Goal: Information Seeking & Learning: Learn about a topic

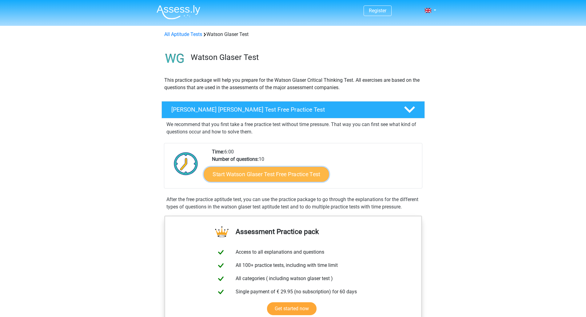
click at [260, 172] on link "Start Watson Glaser Test Free Practice Test" at bounding box center [266, 174] width 125 height 15
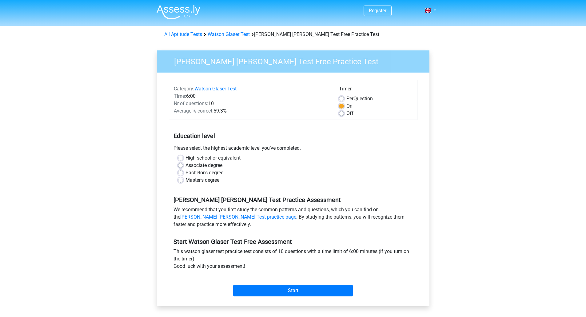
click at [185, 179] on label "Master's degree" at bounding box center [202, 179] width 34 height 7
click at [178, 179] on input "Master's degree" at bounding box center [180, 179] width 5 height 6
radio input "true"
click at [300, 290] on input "Start" at bounding box center [293, 291] width 120 height 12
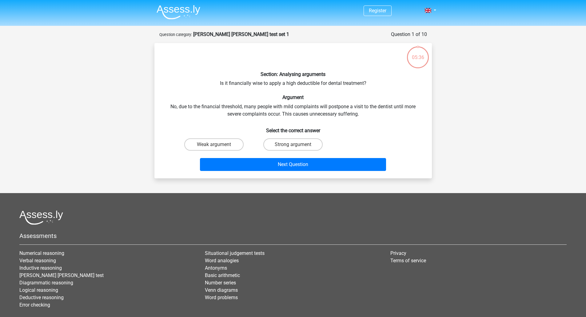
click at [293, 146] on input "Strong argument" at bounding box center [295, 147] width 4 height 4
radio input "true"
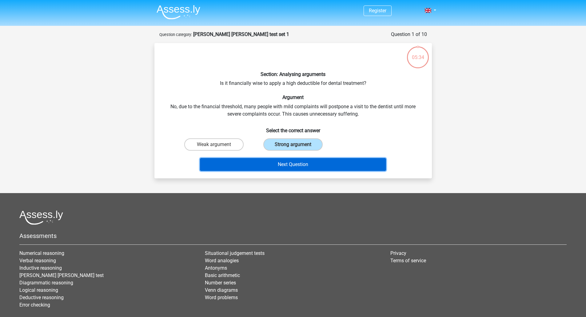
click at [300, 165] on button "Next Question" at bounding box center [293, 164] width 186 height 13
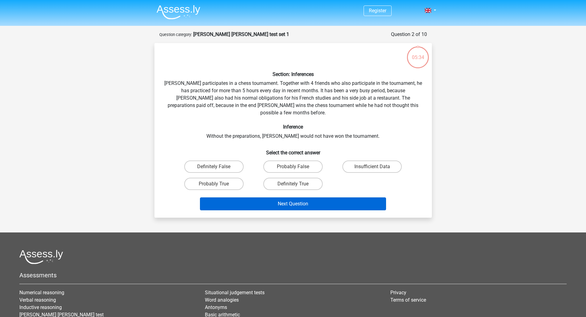
scroll to position [31, 0]
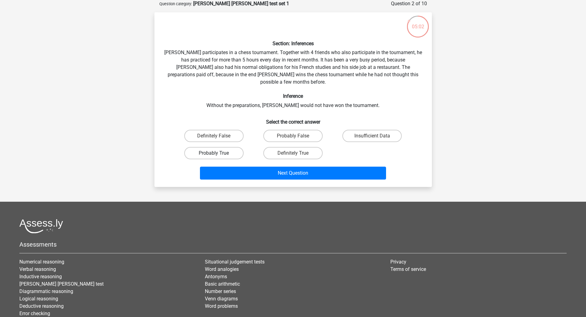
click at [221, 147] on label "Probably True" at bounding box center [213, 153] width 59 height 12
click at [218, 153] on input "Probably True" at bounding box center [216, 155] width 4 height 4
radio input "true"
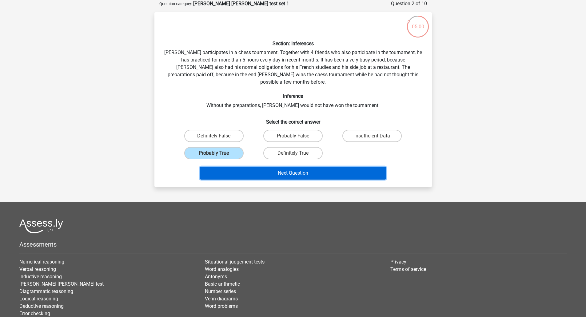
click at [292, 167] on button "Next Question" at bounding box center [293, 173] width 186 height 13
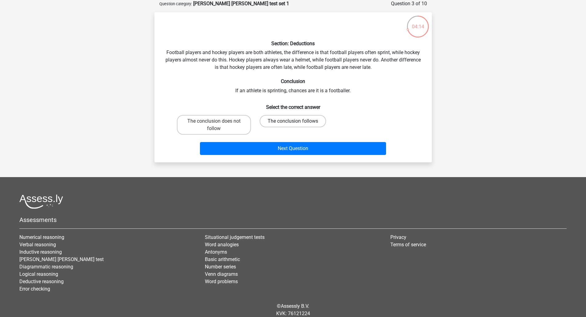
click at [284, 121] on label "The conclusion follows" at bounding box center [292, 121] width 66 height 12
click at [293, 121] on input "The conclusion follows" at bounding box center [295, 123] width 4 height 4
radio input "true"
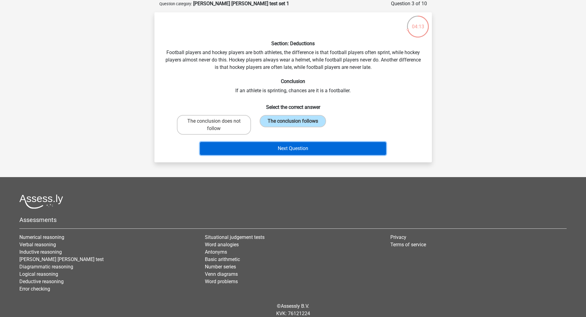
click at [289, 149] on button "Next Question" at bounding box center [293, 148] width 186 height 13
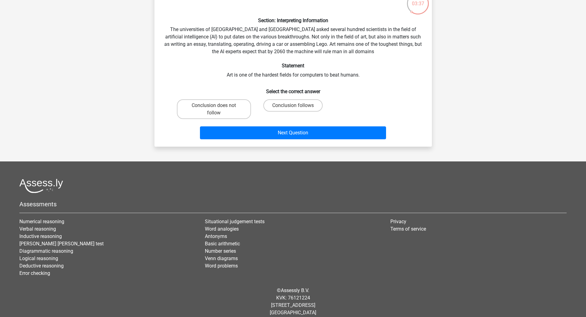
scroll to position [61, 0]
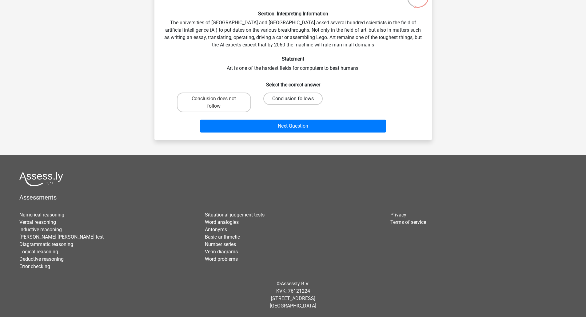
click at [278, 99] on label "Conclusion follows" at bounding box center [292, 99] width 59 height 12
click at [293, 99] on input "Conclusion follows" at bounding box center [295, 101] width 4 height 4
radio input "true"
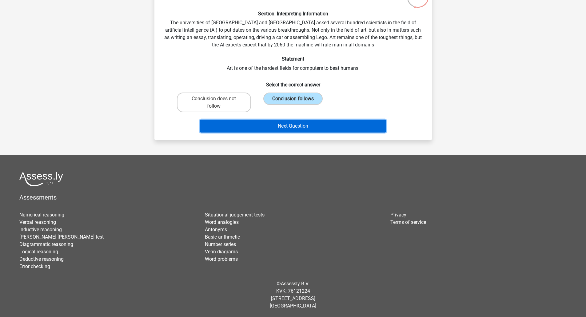
click at [293, 126] on button "Next Question" at bounding box center [293, 126] width 186 height 13
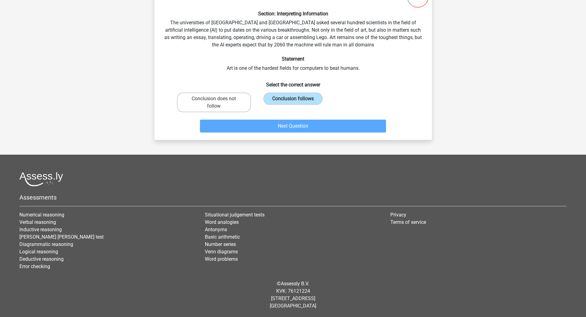
scroll to position [31, 0]
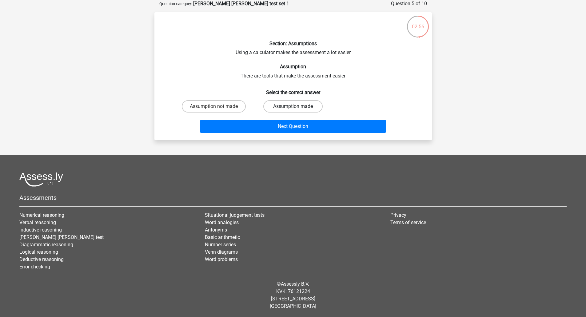
click at [302, 107] on label "Assumption made" at bounding box center [292, 106] width 59 height 12
click at [297, 107] on input "Assumption made" at bounding box center [295, 108] width 4 height 4
radio input "true"
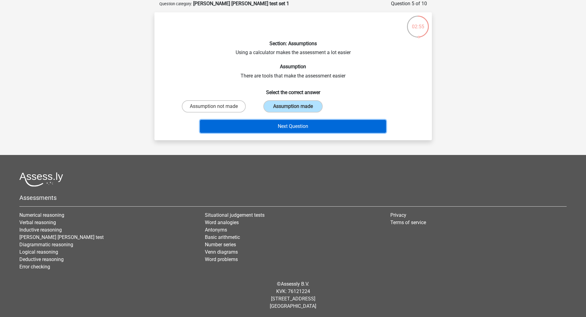
click at [303, 127] on button "Next Question" at bounding box center [293, 126] width 186 height 13
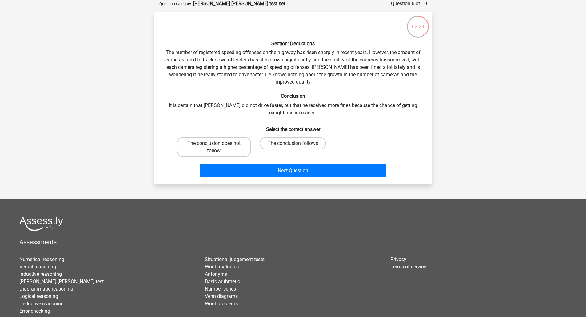
click at [224, 143] on label "The conclusion does not follow" at bounding box center [214, 147] width 74 height 20
click at [218, 143] on input "The conclusion does not follow" at bounding box center [216, 145] width 4 height 4
radio input "true"
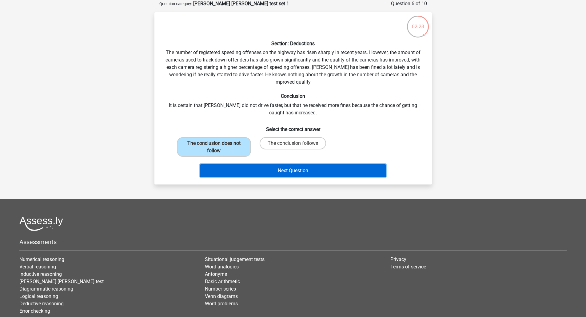
click at [282, 172] on button "Next Question" at bounding box center [293, 170] width 186 height 13
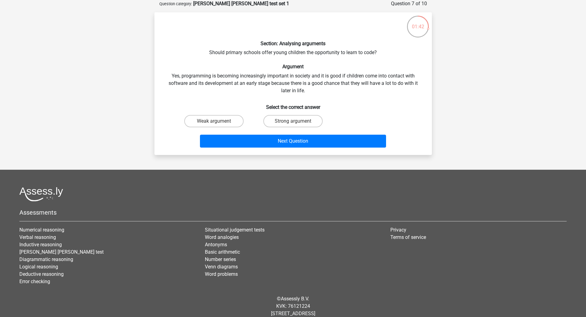
click at [215, 121] on input "Weak argument" at bounding box center [216, 123] width 4 height 4
radio input "true"
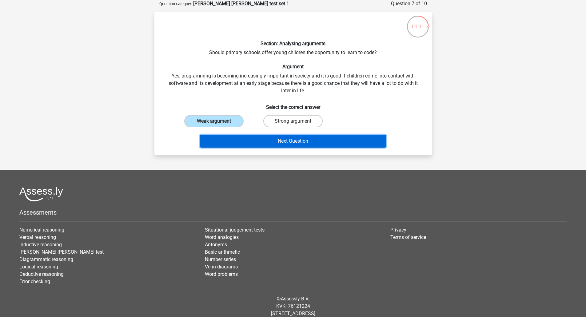
click at [301, 143] on button "Next Question" at bounding box center [293, 141] width 186 height 13
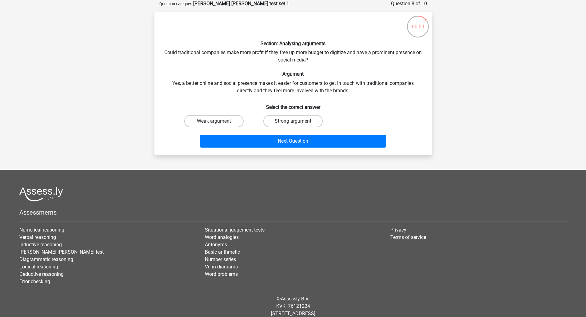
click at [215, 122] on input "Weak argument" at bounding box center [216, 123] width 4 height 4
radio input "true"
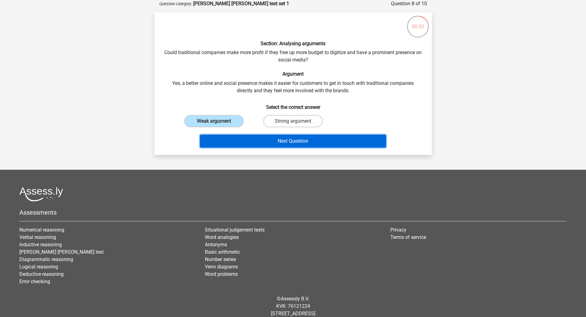
click at [289, 142] on button "Next Question" at bounding box center [293, 141] width 186 height 13
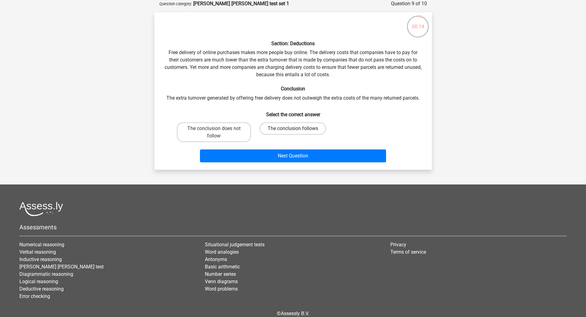
drag, startPoint x: 314, startPoint y: 126, endPoint x: 315, endPoint y: 130, distance: 3.8
click at [314, 126] on label "The conclusion follows" at bounding box center [292, 128] width 66 height 12
click at [297, 129] on input "The conclusion follows" at bounding box center [295, 131] width 4 height 4
radio input "true"
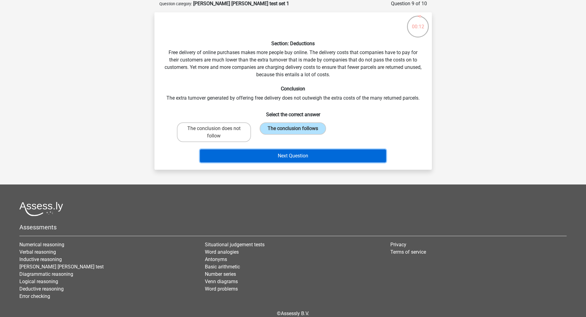
click at [308, 156] on button "Next Question" at bounding box center [293, 155] width 186 height 13
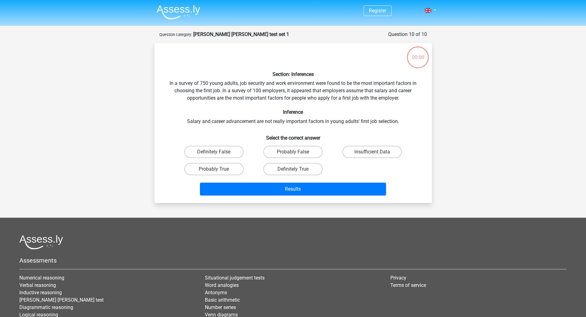
scroll to position [31, 0]
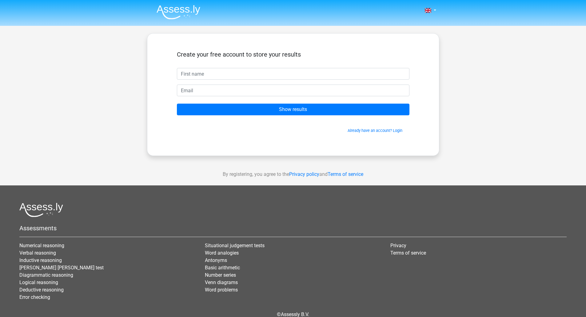
click at [281, 75] on input "text" at bounding box center [293, 74] width 232 height 12
type input "[PERSON_NAME]"
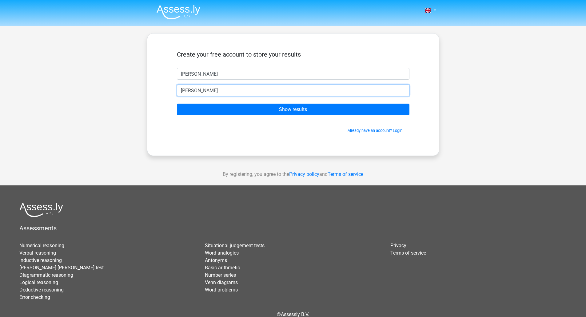
type input "shaunanylund@gmail.com"
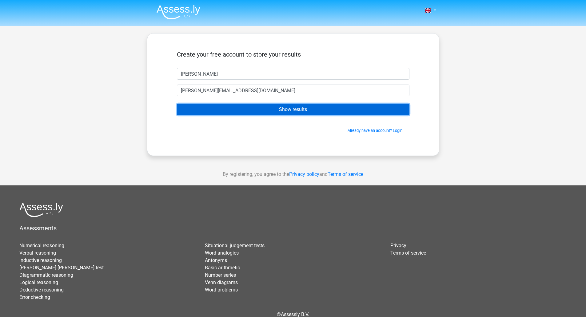
click at [281, 111] on input "Show results" at bounding box center [293, 110] width 232 height 12
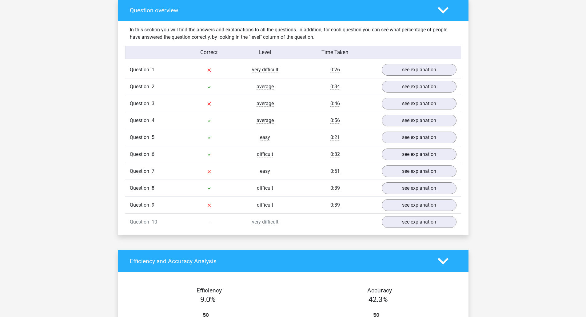
scroll to position [461, 0]
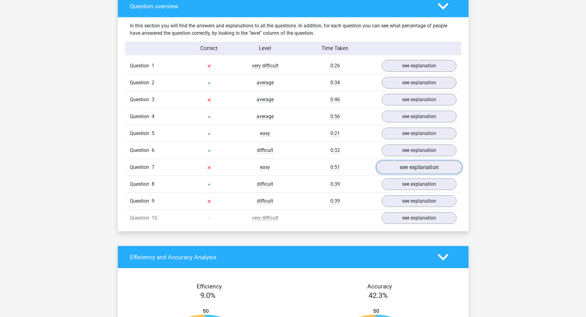
click at [416, 168] on link "see explanation" at bounding box center [419, 168] width 86 height 14
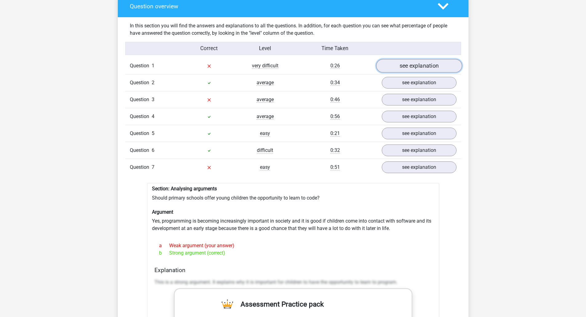
click at [421, 67] on link "see explanation" at bounding box center [419, 66] width 86 height 14
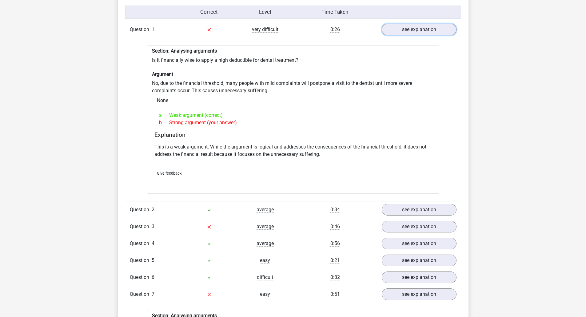
scroll to position [553, 0]
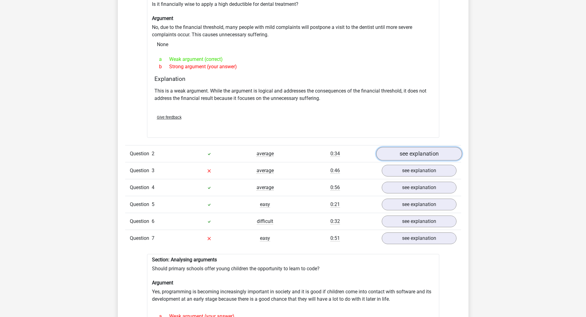
click at [410, 153] on link "see explanation" at bounding box center [419, 154] width 86 height 14
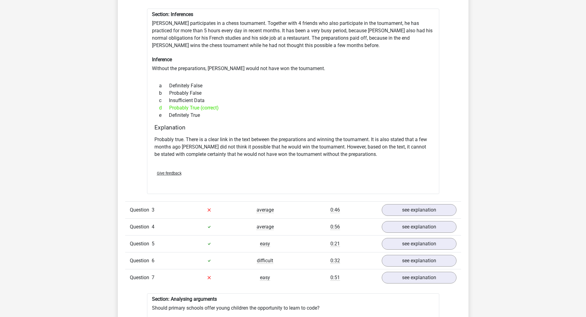
scroll to position [799, 0]
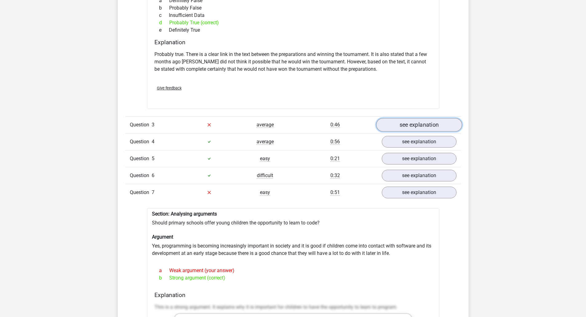
click at [418, 126] on link "see explanation" at bounding box center [419, 125] width 86 height 14
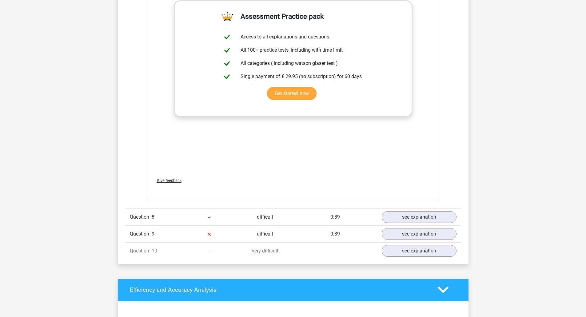
scroll to position [1476, 0]
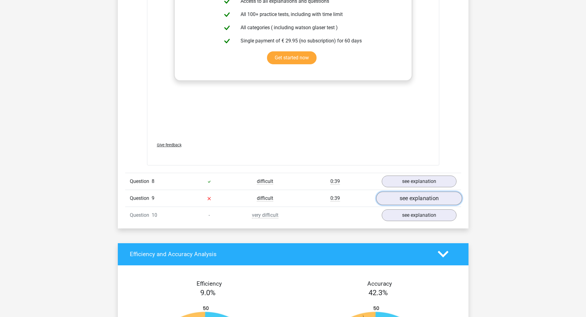
click at [410, 198] on link "see explanation" at bounding box center [419, 199] width 86 height 14
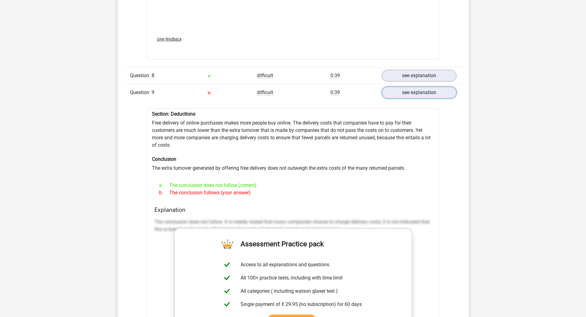
scroll to position [1599, 0]
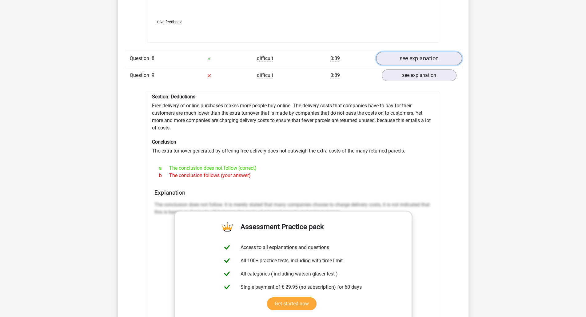
click at [432, 59] on link "see explanation" at bounding box center [419, 59] width 86 height 14
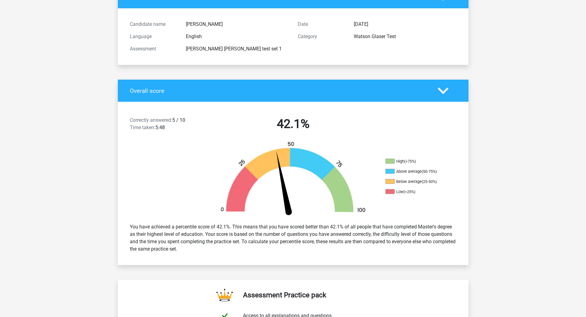
scroll to position [0, 0]
